Goal: Information Seeking & Learning: Find specific page/section

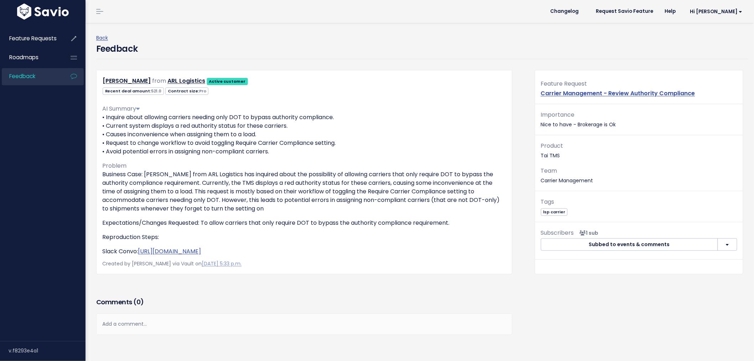
click at [34, 73] on span "Feedback" at bounding box center [22, 75] width 26 height 7
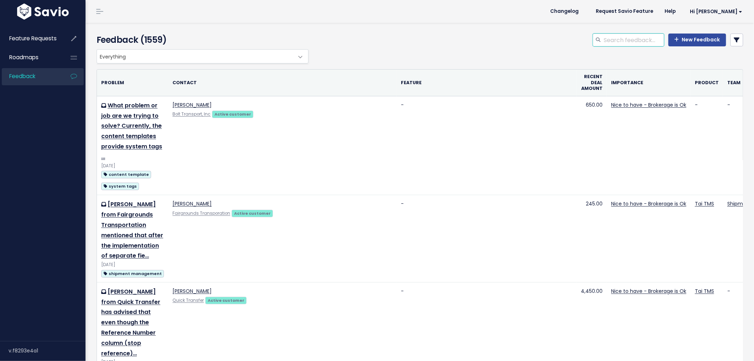
click at [614, 41] on input "search" at bounding box center [634, 40] width 61 height 13
type input "separate pdf"
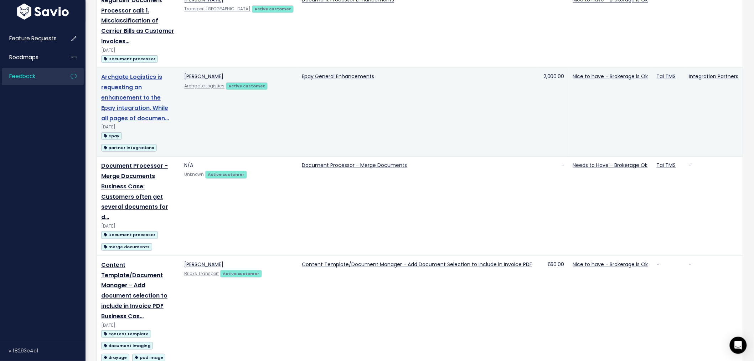
scroll to position [106, 0]
